Goal: Transaction & Acquisition: Purchase product/service

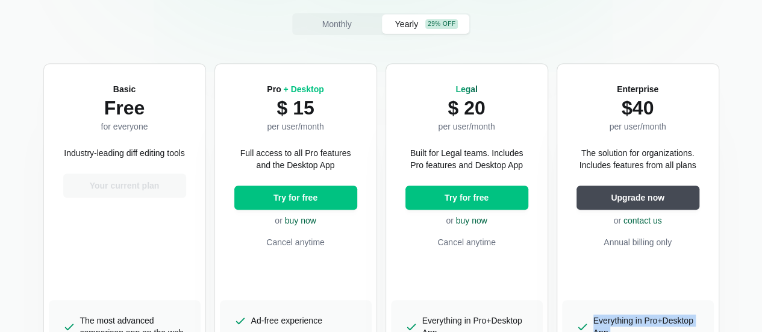
scroll to position [232, 0]
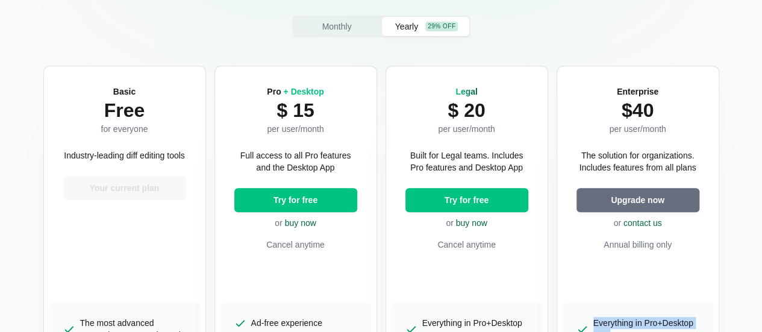
click at [666, 201] on button "Upgrade now" at bounding box center [637, 200] width 123 height 24
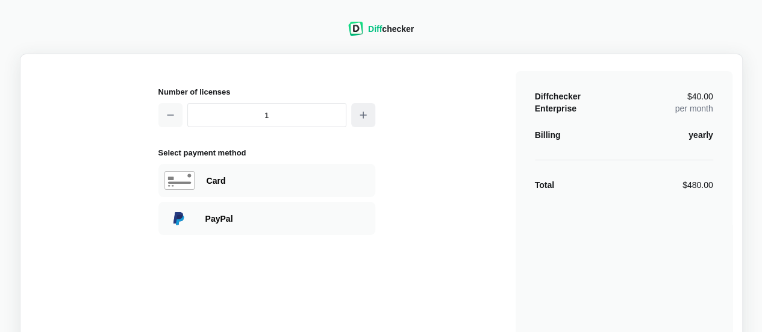
click at [367, 110] on icon "button" at bounding box center [363, 115] width 10 height 10
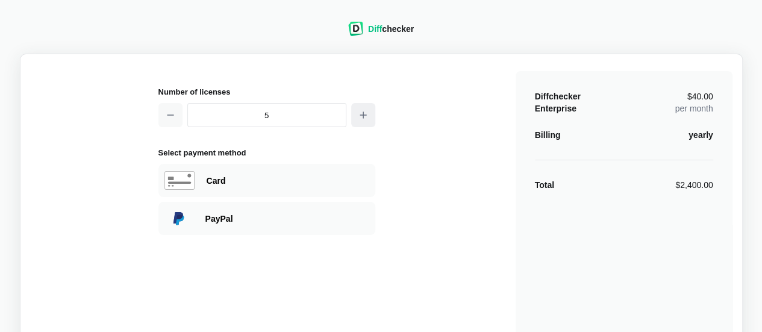
type input "6"
click at [539, 135] on div "Billing" at bounding box center [548, 135] width 26 height 12
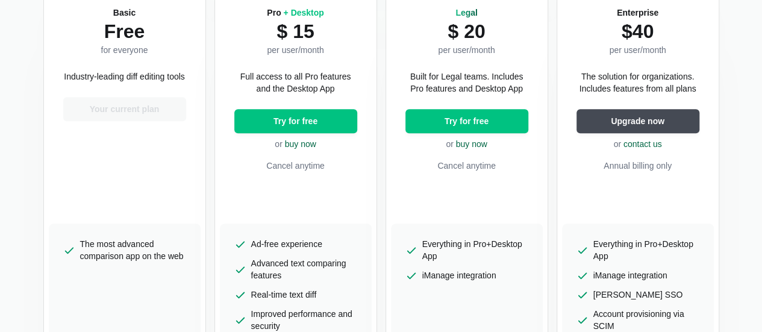
scroll to position [332, 0]
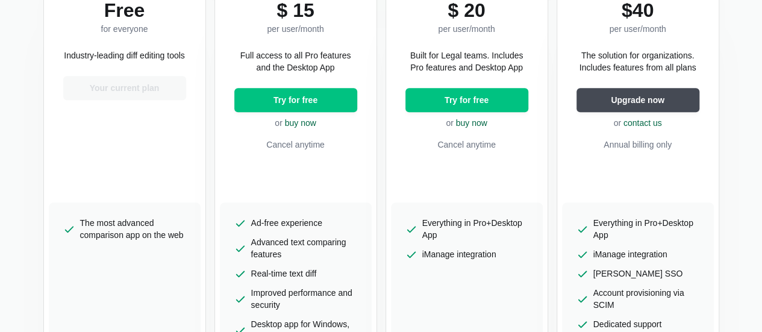
click at [663, 146] on p "Annual billing only" at bounding box center [637, 144] width 123 height 12
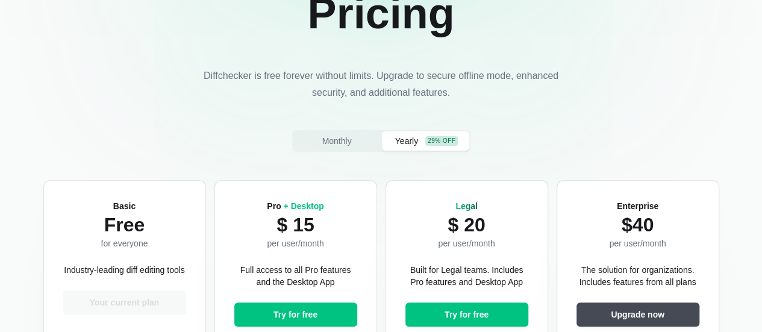
scroll to position [94, 0]
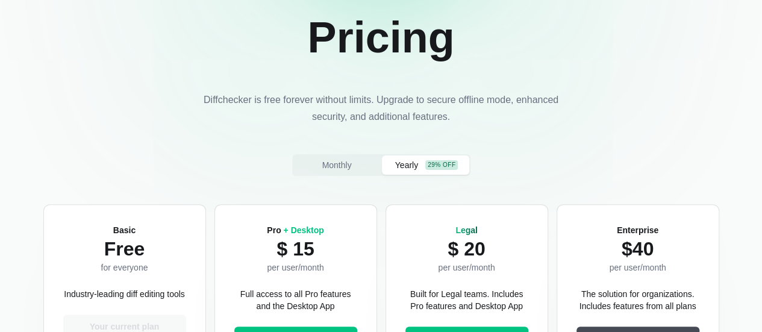
click at [411, 169] on span "Yearly" at bounding box center [407, 165] width 28 height 12
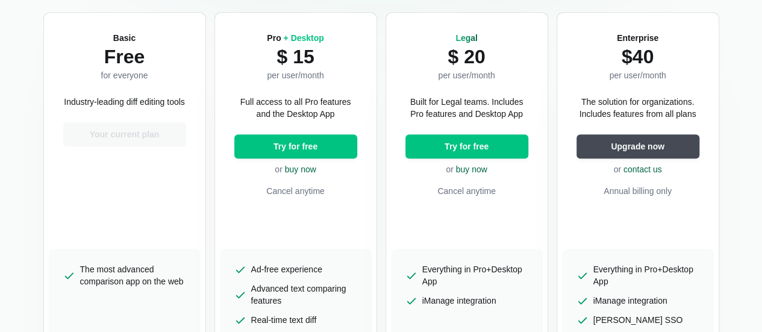
scroll to position [287, 0]
